Goal: Transaction & Acquisition: Obtain resource

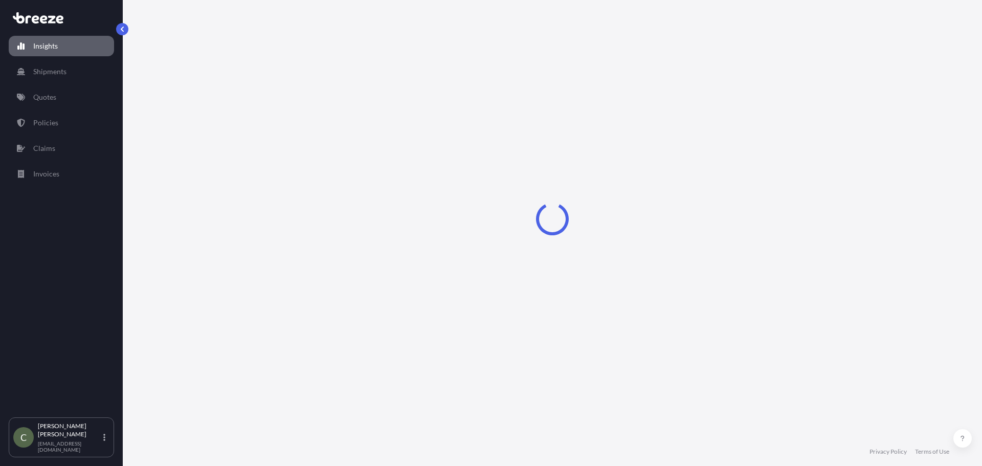
select select "2025"
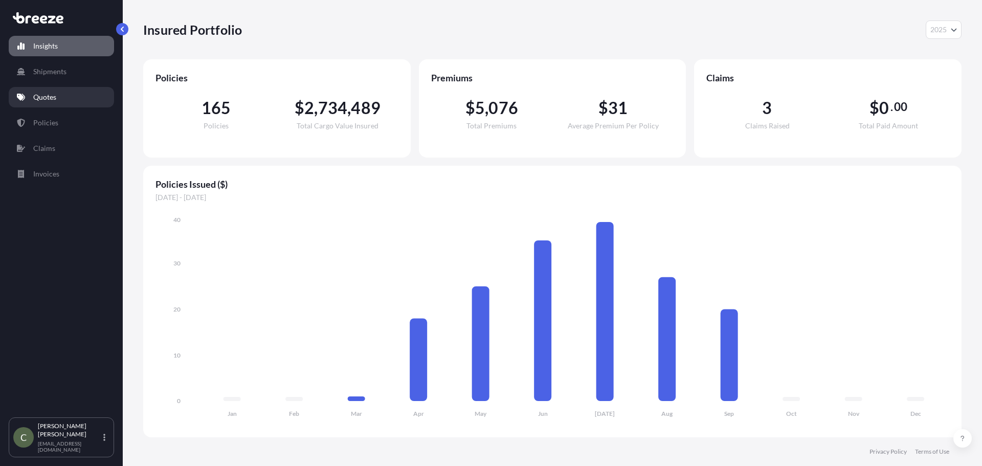
click at [45, 94] on p "Quotes" at bounding box center [44, 97] width 23 height 10
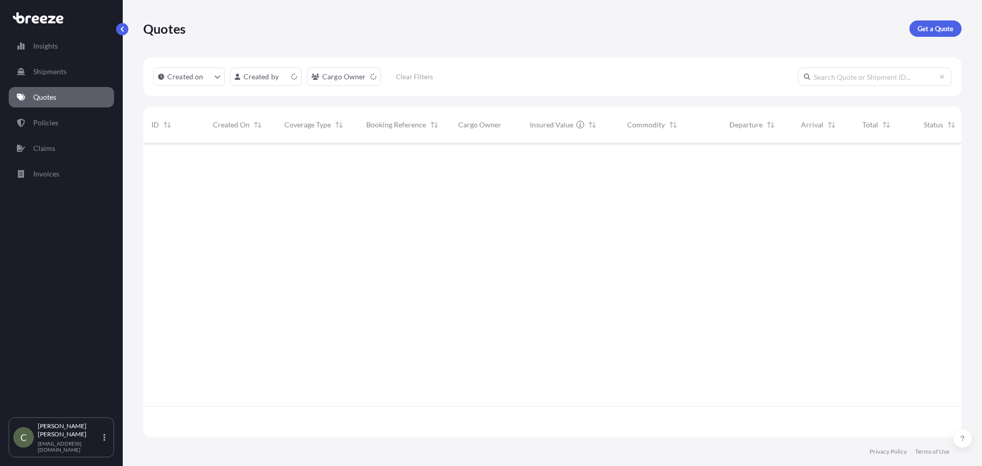
scroll to position [292, 811]
click at [921, 26] on p "Get a Quote" at bounding box center [936, 29] width 36 height 10
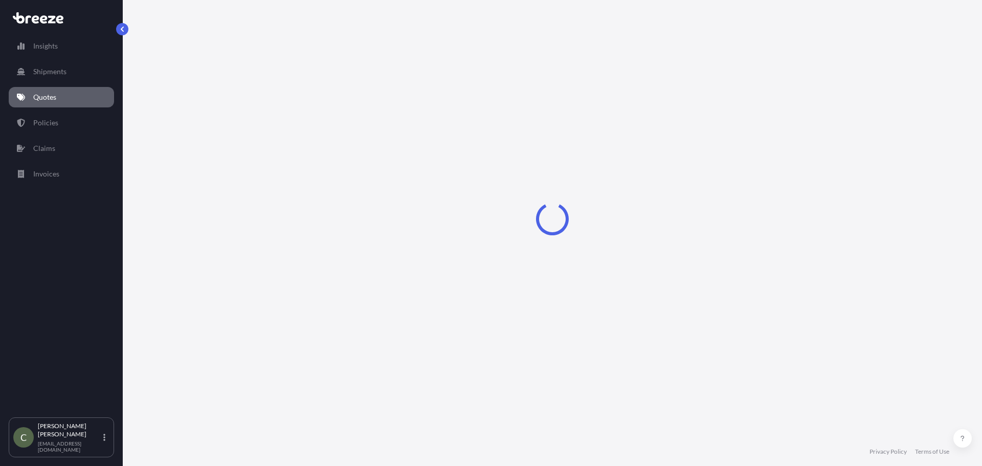
select select "Sea"
select select "1"
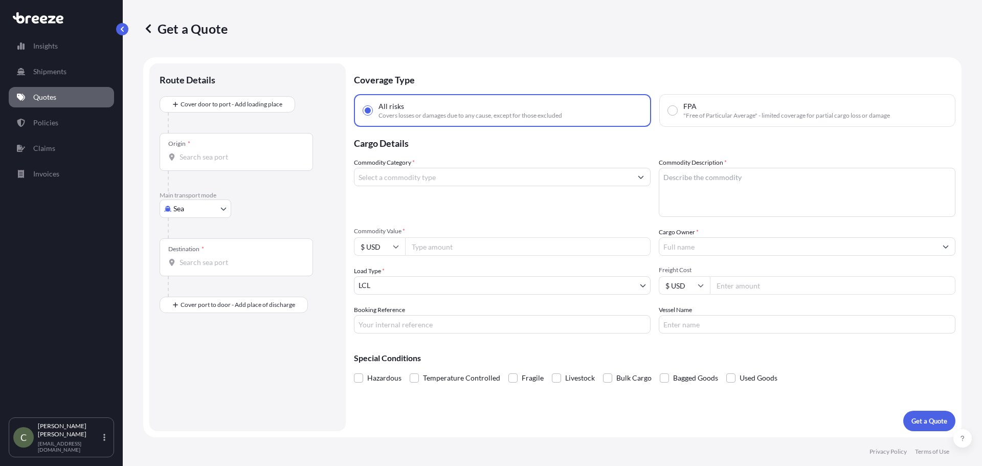
click at [221, 209] on body "Insights Shipments Quotes Policies Claims Invoices C [PERSON_NAME] [EMAIL_ADDRE…" at bounding box center [491, 233] width 982 height 466
click at [197, 268] on div "Road" at bounding box center [195, 272] width 63 height 18
select select "Road"
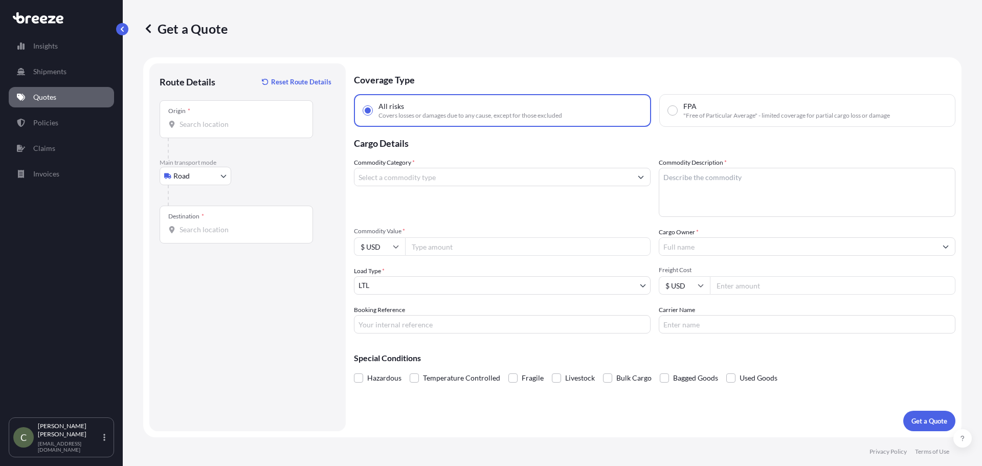
click at [193, 130] on div "Origin *" at bounding box center [236, 119] width 153 height 38
click at [193, 129] on input "Origin *" at bounding box center [240, 124] width 121 height 10
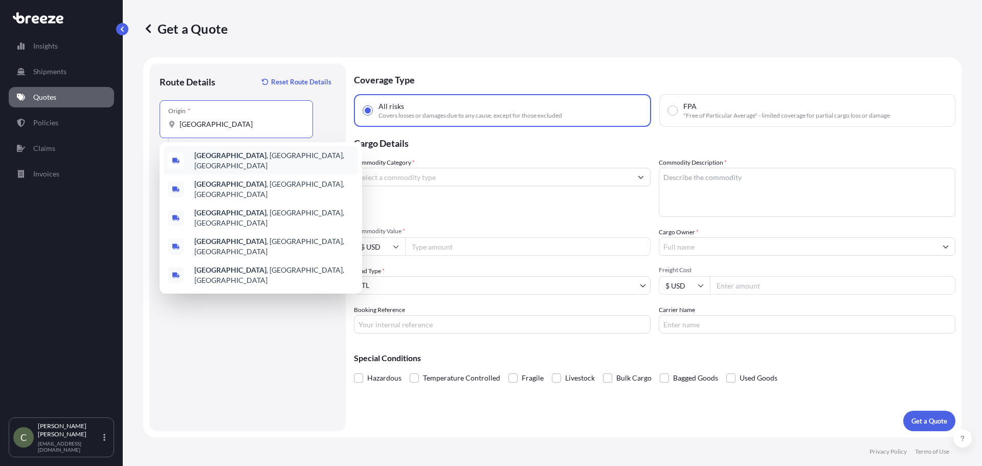
click at [205, 158] on b "[GEOGRAPHIC_DATA]" at bounding box center [230, 155] width 72 height 9
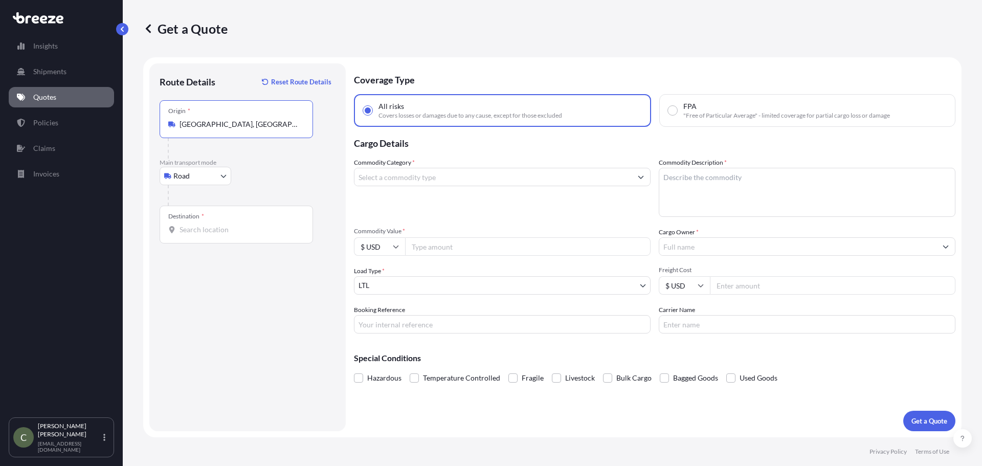
type input "[GEOGRAPHIC_DATA], [GEOGRAPHIC_DATA], [GEOGRAPHIC_DATA]"
click at [212, 233] on input "Destination *" at bounding box center [240, 230] width 121 height 10
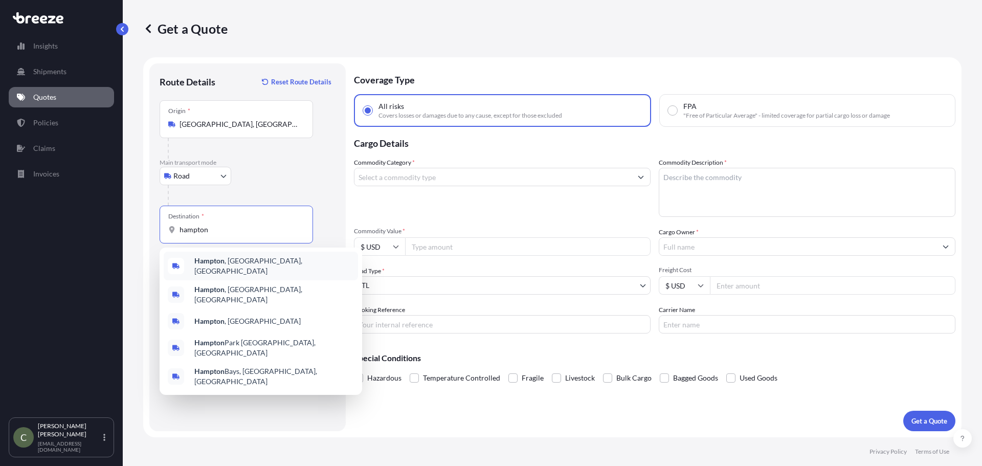
click at [215, 263] on b "Hampton" at bounding box center [209, 260] width 30 height 9
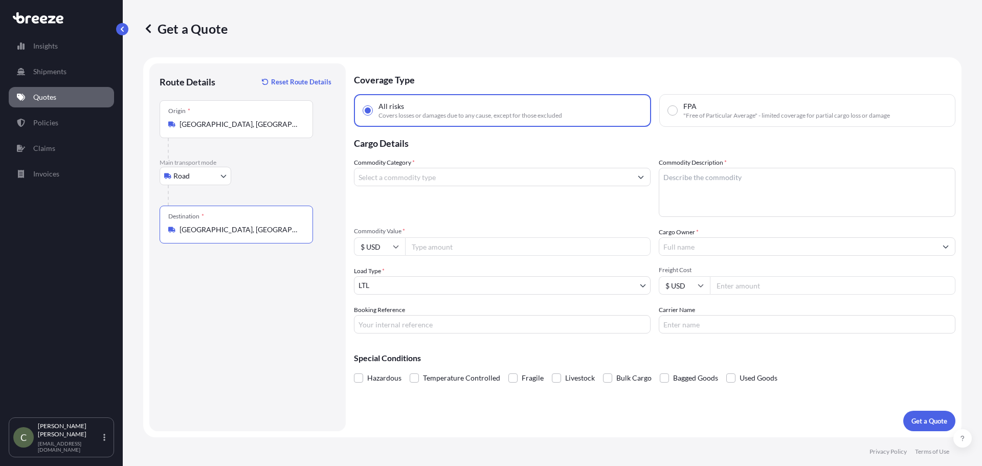
type input "[GEOGRAPHIC_DATA], [GEOGRAPHIC_DATA], [GEOGRAPHIC_DATA]"
click at [490, 179] on input "Commodity Category *" at bounding box center [493, 177] width 277 height 18
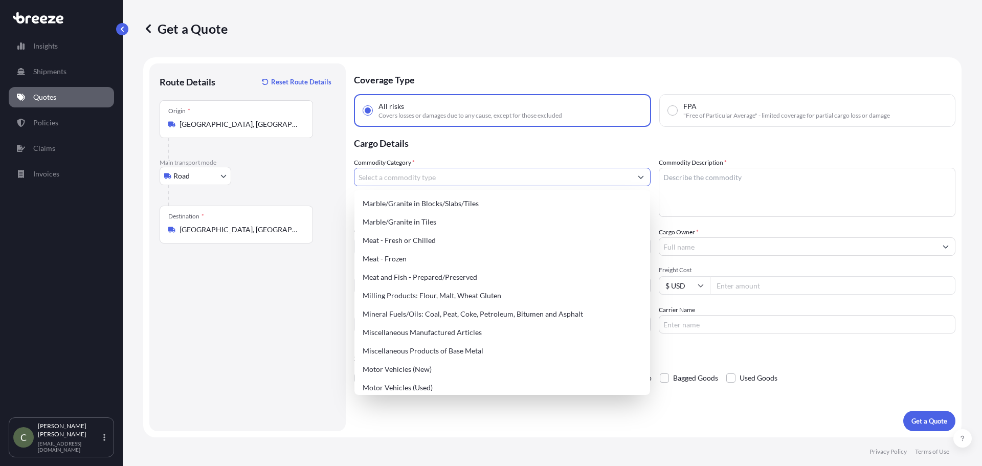
scroll to position [1375, 0]
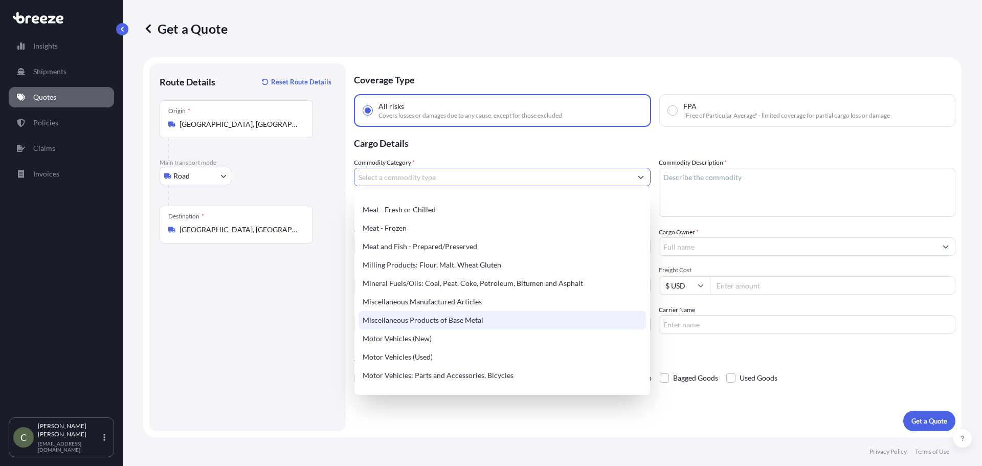
click at [457, 320] on div "Miscellaneous Products of Base Metal" at bounding box center [503, 320] width 288 height 18
type input "Miscellaneous Products of Base Metal"
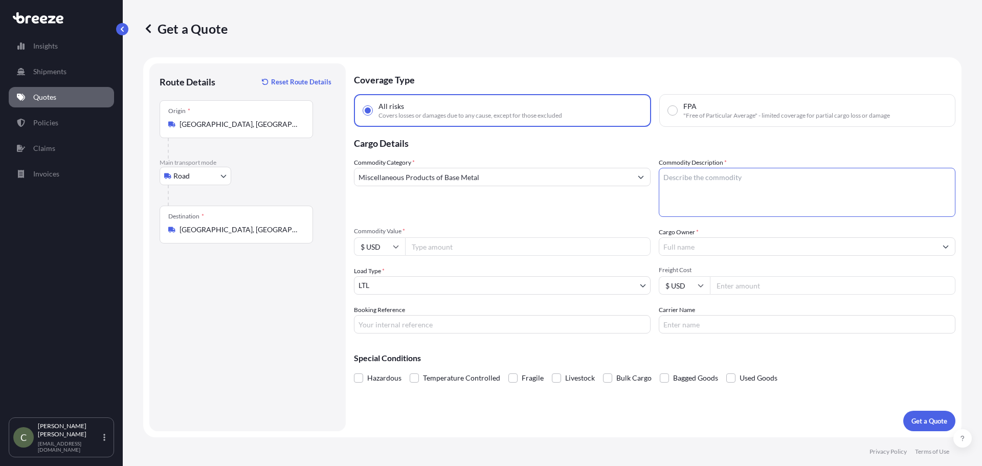
click at [739, 175] on textarea "Commodity Description *" at bounding box center [807, 192] width 297 height 49
type textarea "Steel Ladder"
click at [679, 247] on input "Cargo Owner *" at bounding box center [797, 246] width 277 height 18
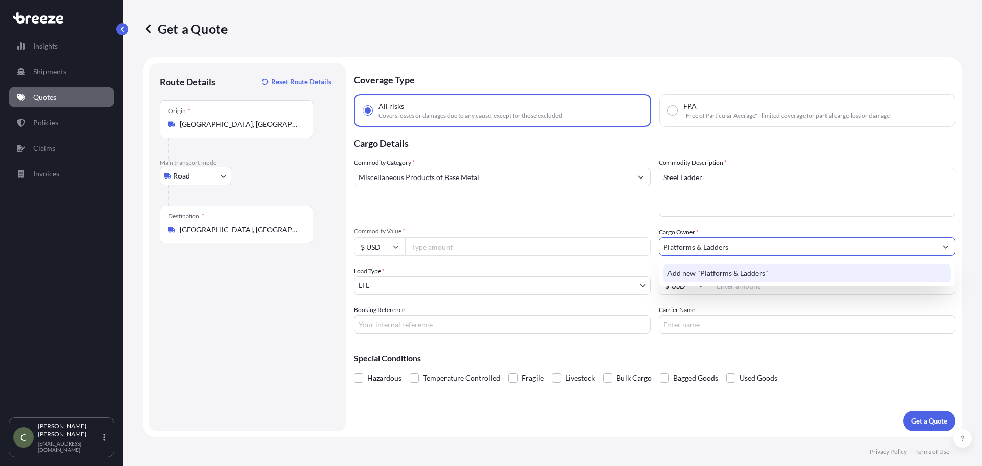
click at [731, 272] on span "Add new "Platforms & Ladders"" at bounding box center [718, 273] width 101 height 10
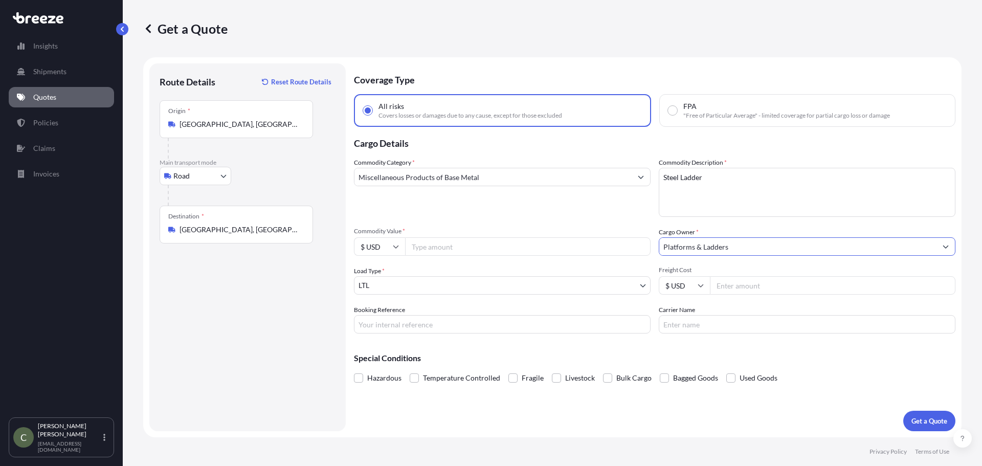
type input "Platforms & Ladders"
click at [717, 289] on input "Freight Cost" at bounding box center [833, 285] width 246 height 18
type input "528.63"
click at [934, 422] on p "Get a Quote" at bounding box center [930, 421] width 36 height 10
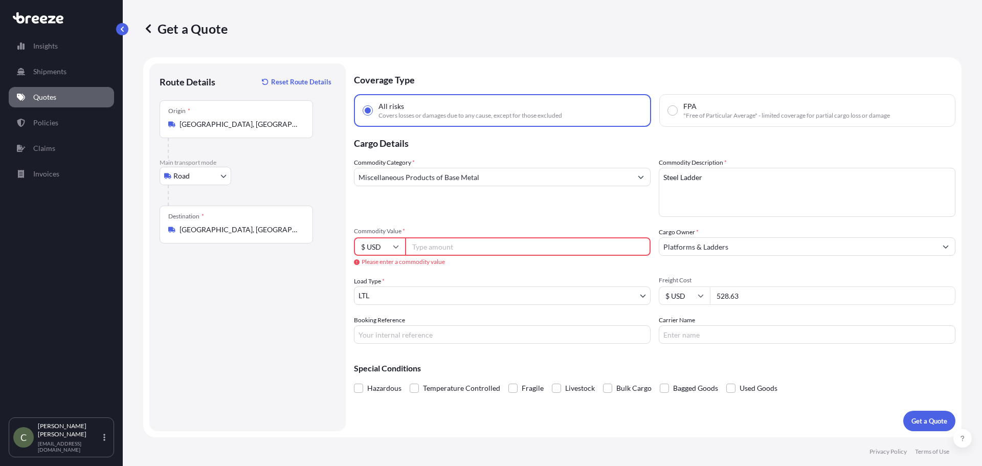
click at [457, 249] on input "Commodity Value *" at bounding box center [528, 246] width 246 height 18
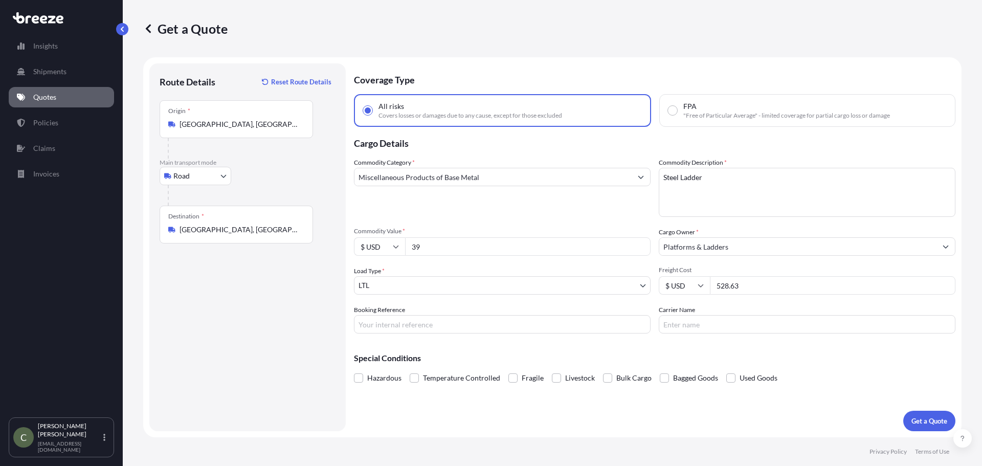
type input "3"
type input "2800"
click at [569, 211] on div "Commodity Category * Miscellaneous Products of Base Metal" at bounding box center [502, 187] width 297 height 59
click at [920, 417] on p "Get a Quote" at bounding box center [930, 421] width 36 height 10
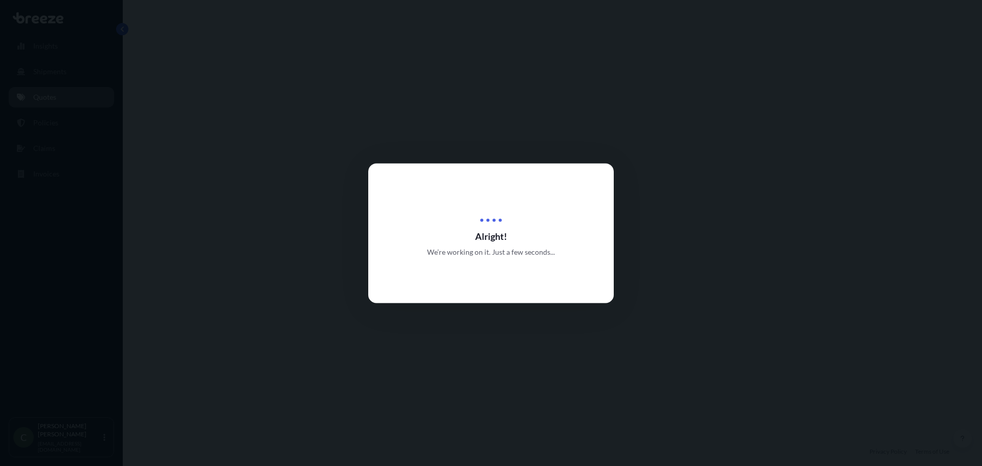
select select "Road"
select select "1"
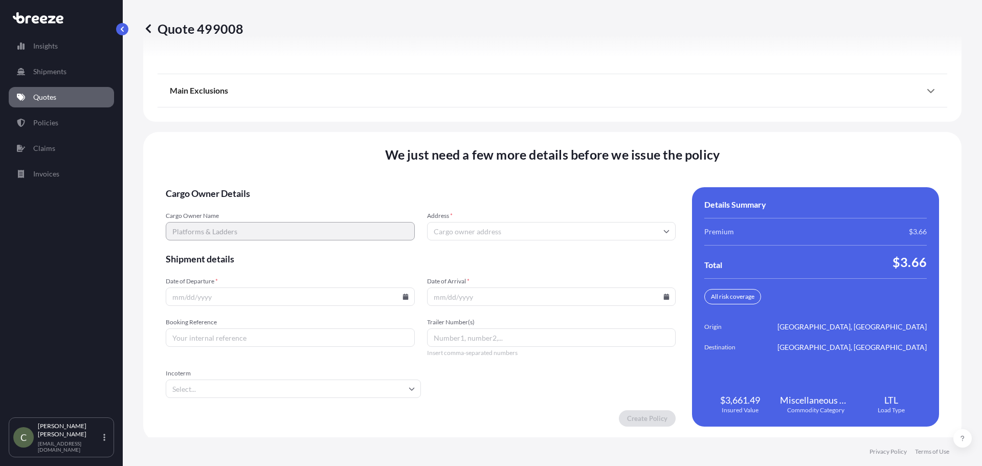
scroll to position [1320, 0]
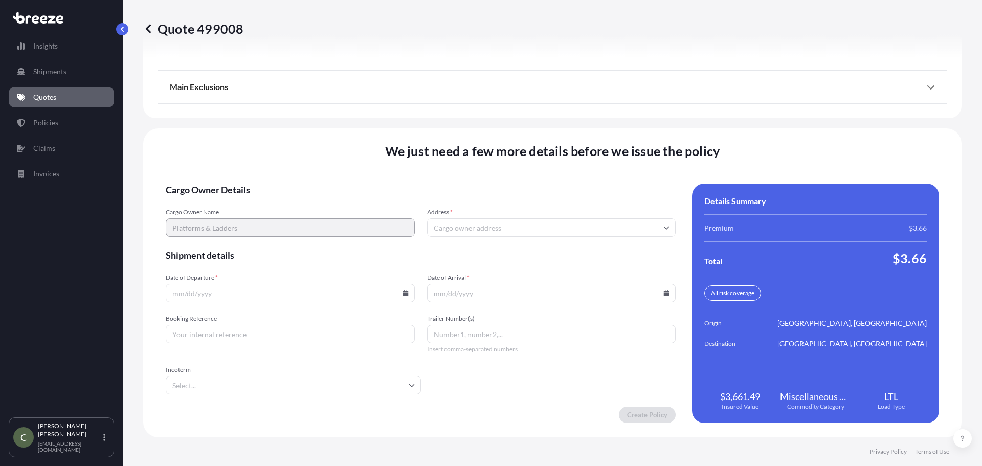
click at [484, 227] on input "Address *" at bounding box center [551, 227] width 249 height 18
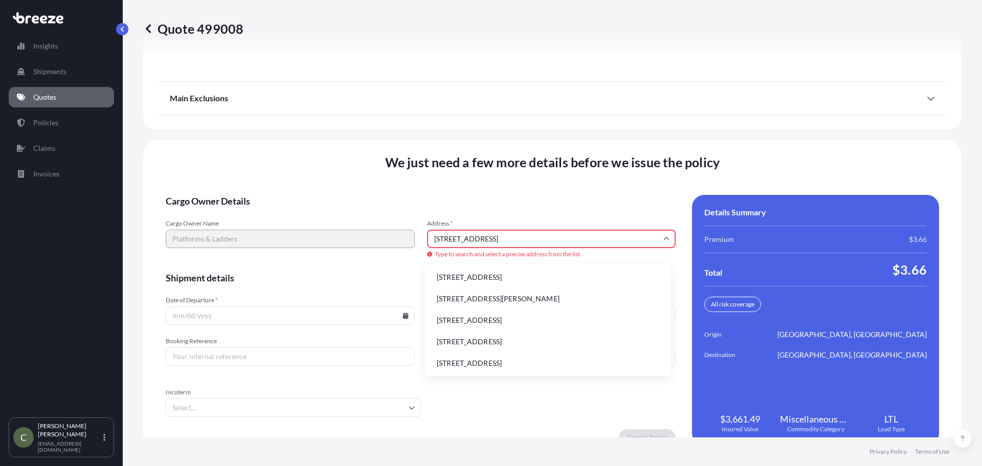
click at [498, 278] on li "[STREET_ADDRESS]" at bounding box center [548, 277] width 238 height 19
type input "[STREET_ADDRESS]"
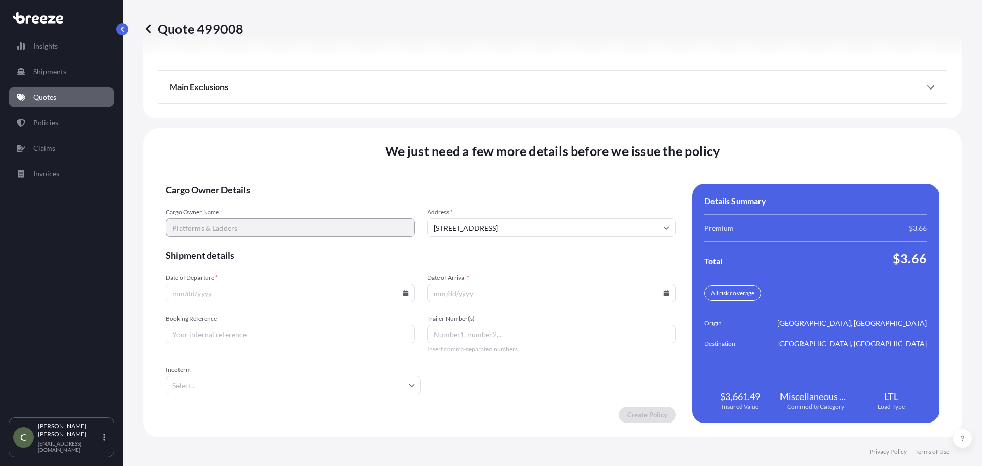
click at [403, 294] on icon at bounding box center [406, 293] width 6 height 6
click at [316, 183] on button "12" at bounding box center [313, 182] width 16 height 16
type input "[DATE]"
click at [664, 294] on icon at bounding box center [667, 293] width 6 height 6
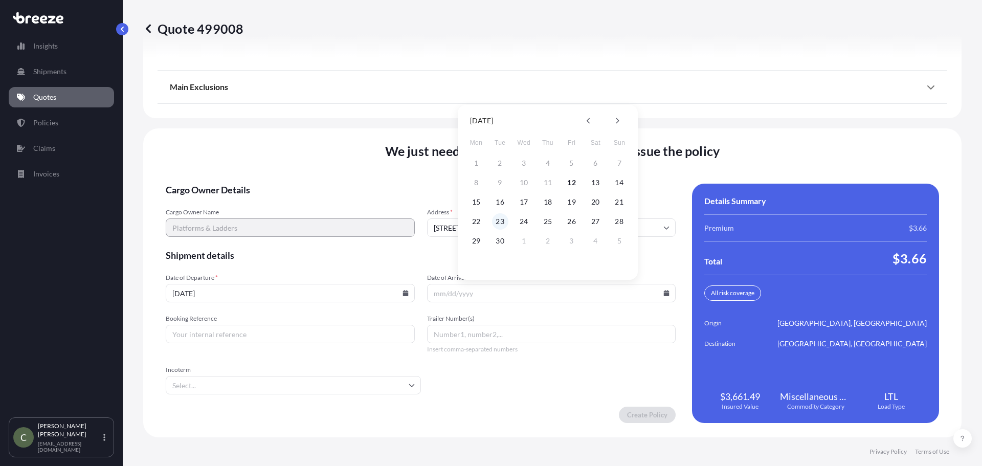
click at [499, 225] on button "23" at bounding box center [500, 221] width 16 height 16
type input "[DATE]"
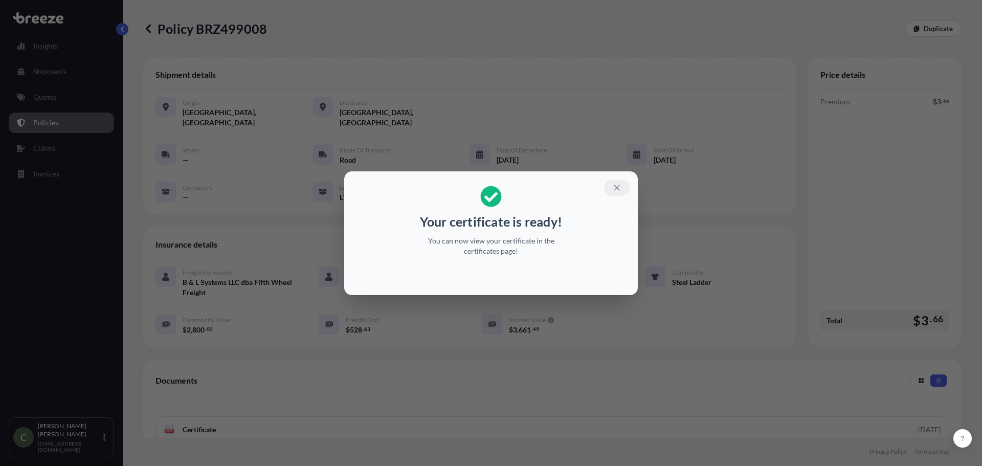
click at [616, 189] on icon "button" at bounding box center [617, 188] width 6 height 6
